Goal: Task Accomplishment & Management: Complete application form

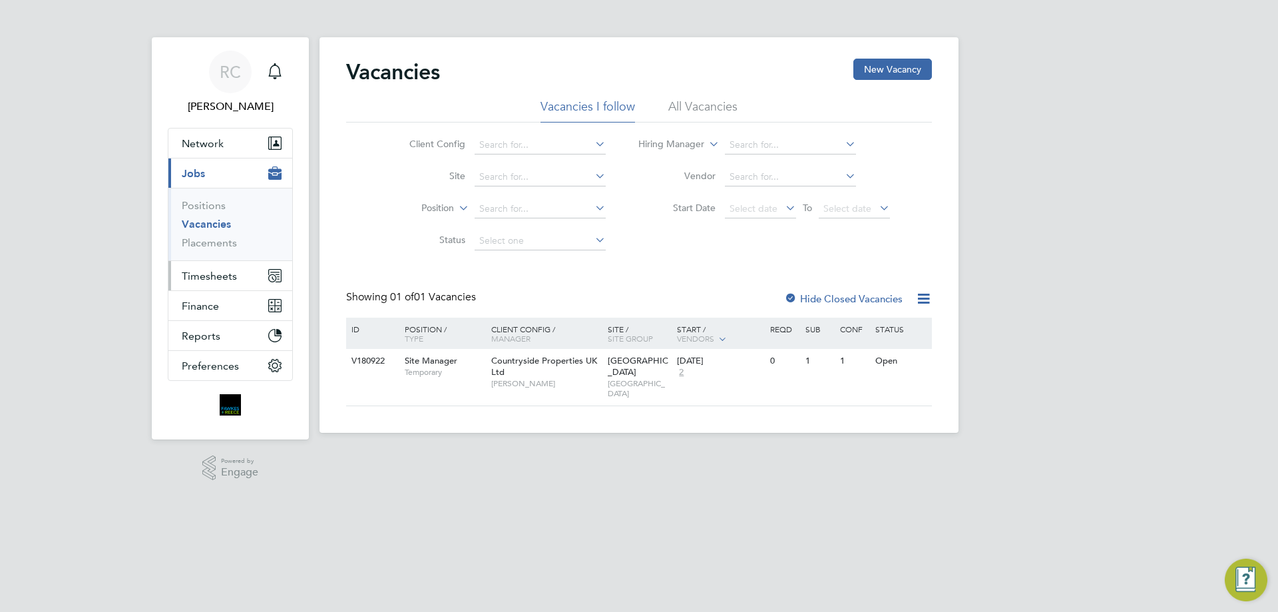
click at [202, 278] on span "Timesheets" at bounding box center [209, 276] width 55 height 13
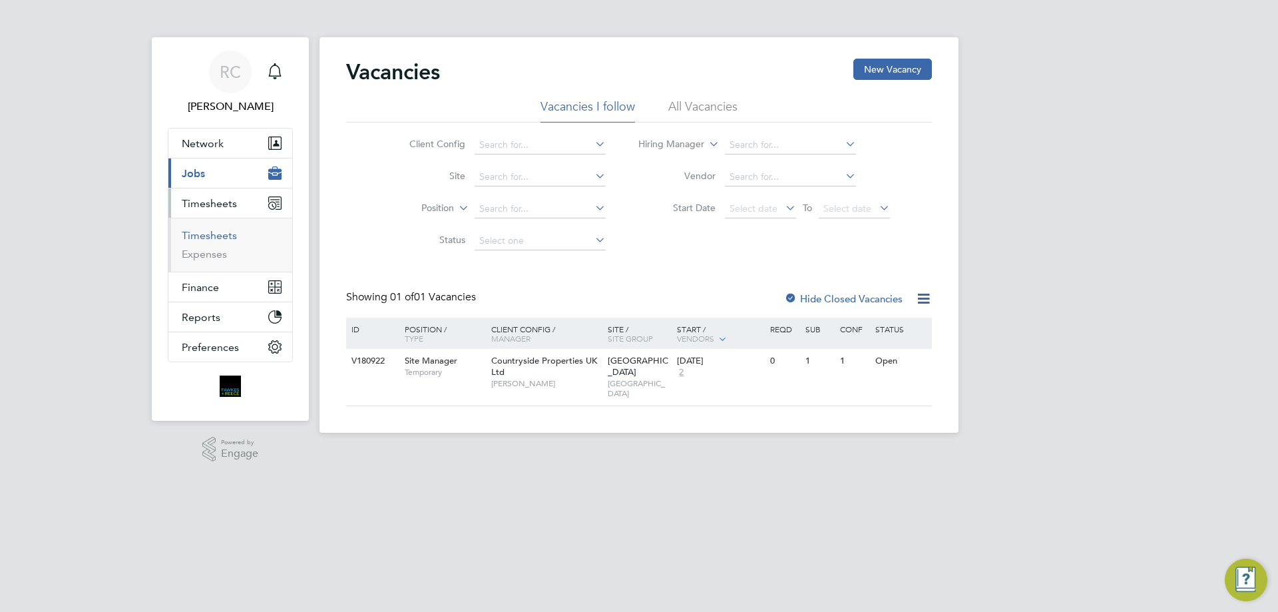
click at [209, 232] on link "Timesheets" at bounding box center [209, 235] width 55 height 13
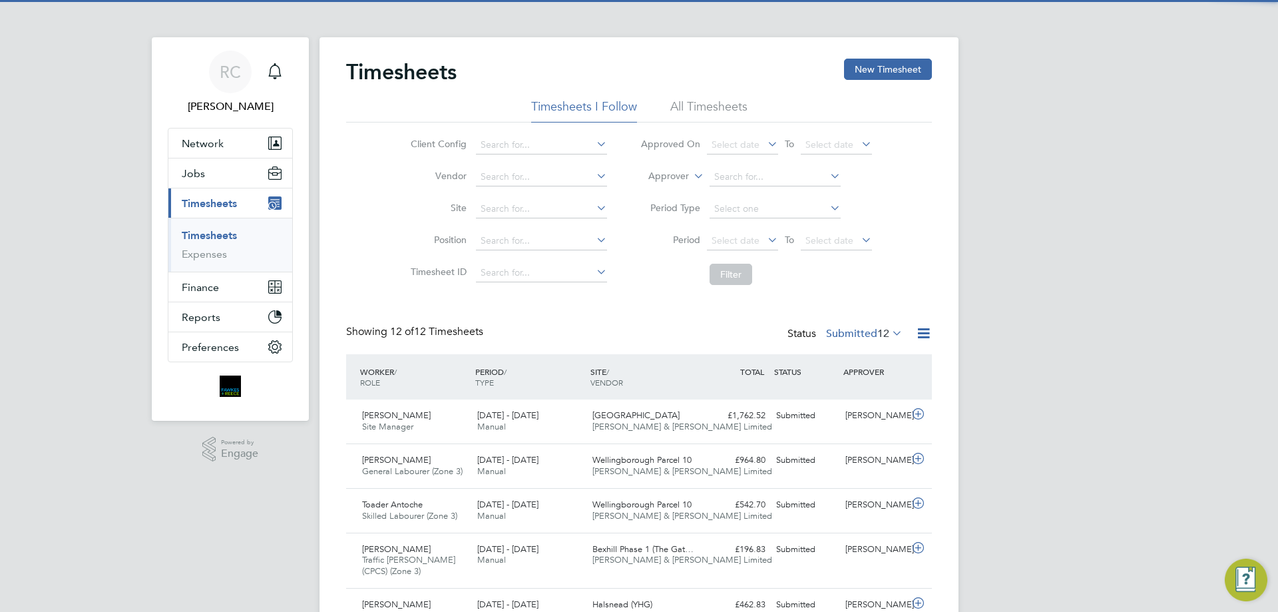
click at [713, 102] on li "All Timesheets" at bounding box center [708, 110] width 77 height 24
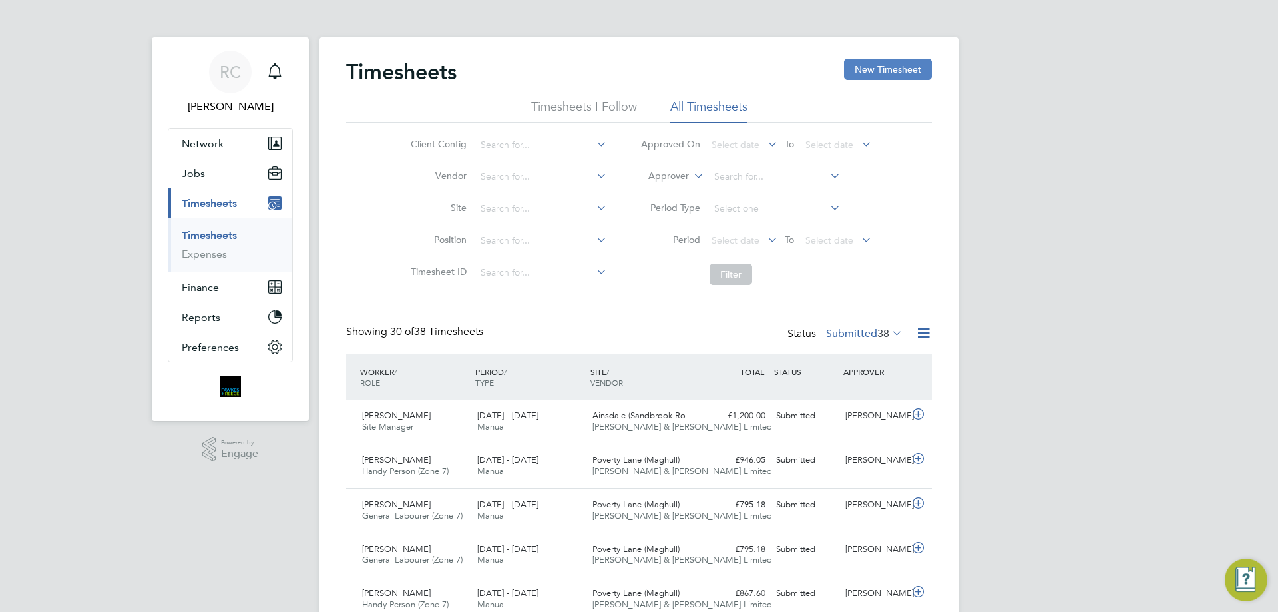
click at [882, 67] on button "New Timesheet" at bounding box center [888, 69] width 88 height 21
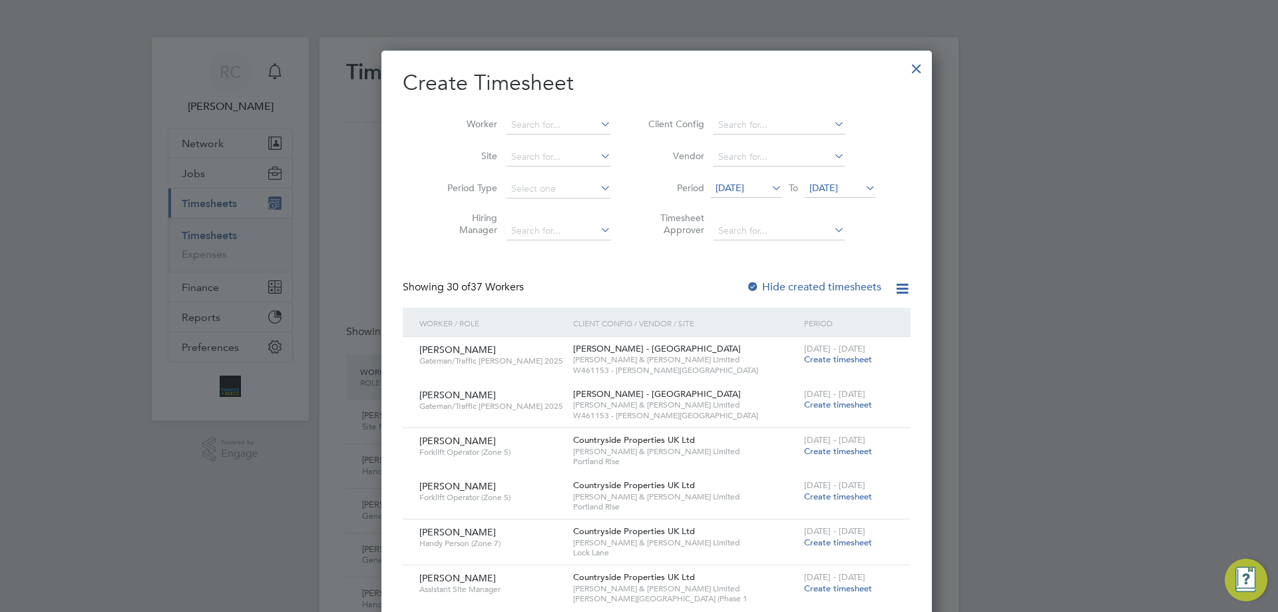
click at [785, 190] on span "To" at bounding box center [793, 187] width 17 height 17
click at [769, 187] on icon at bounding box center [769, 187] width 0 height 19
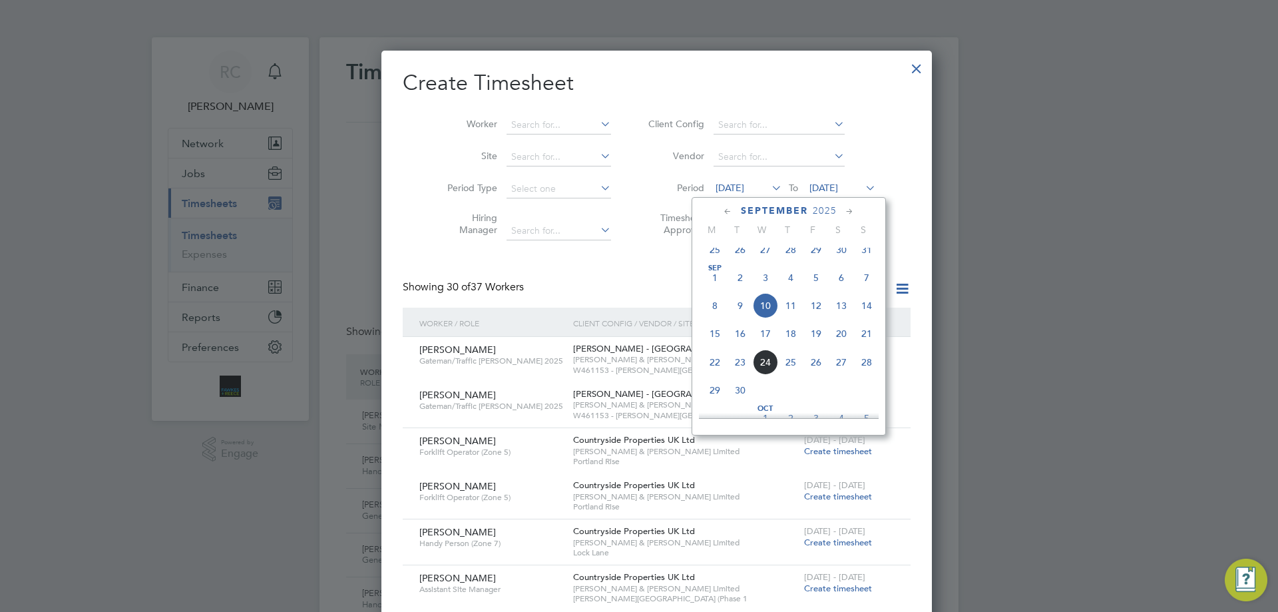
click at [729, 208] on icon at bounding box center [727, 211] width 13 height 15
click at [847, 212] on icon at bounding box center [849, 211] width 13 height 15
click at [715, 314] on span "9" at bounding box center [714, 312] width 25 height 25
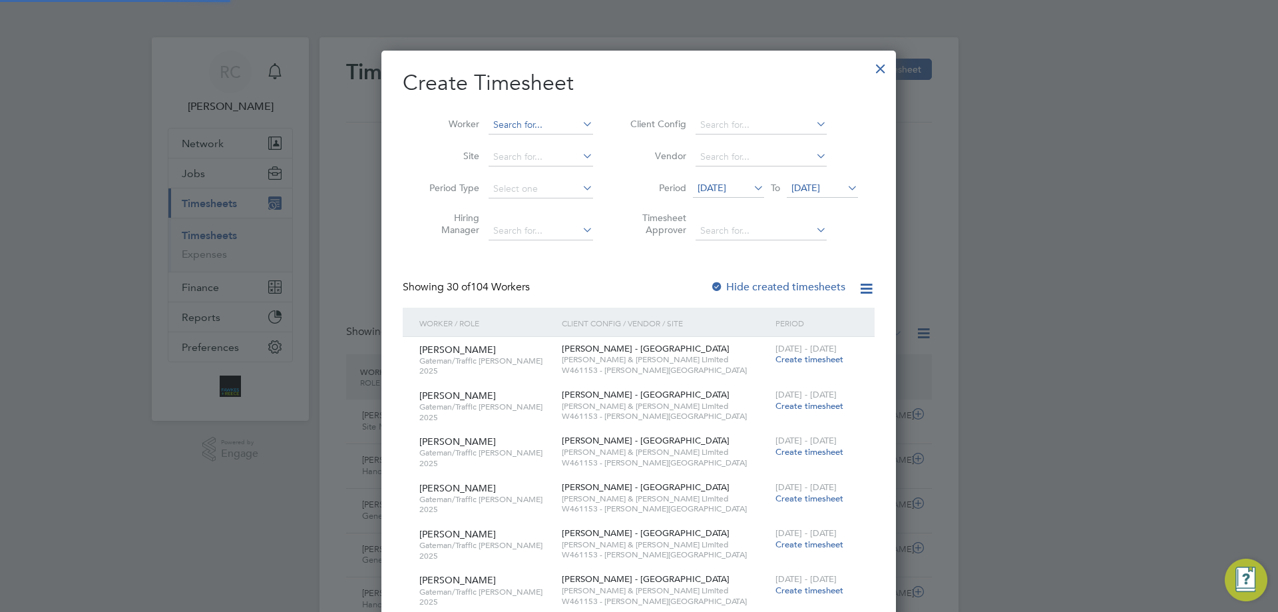
click at [512, 125] on input at bounding box center [540, 125] width 104 height 19
type input "P"
type input "M"
type input "P"
